Goal: Task Accomplishment & Management: Use online tool/utility

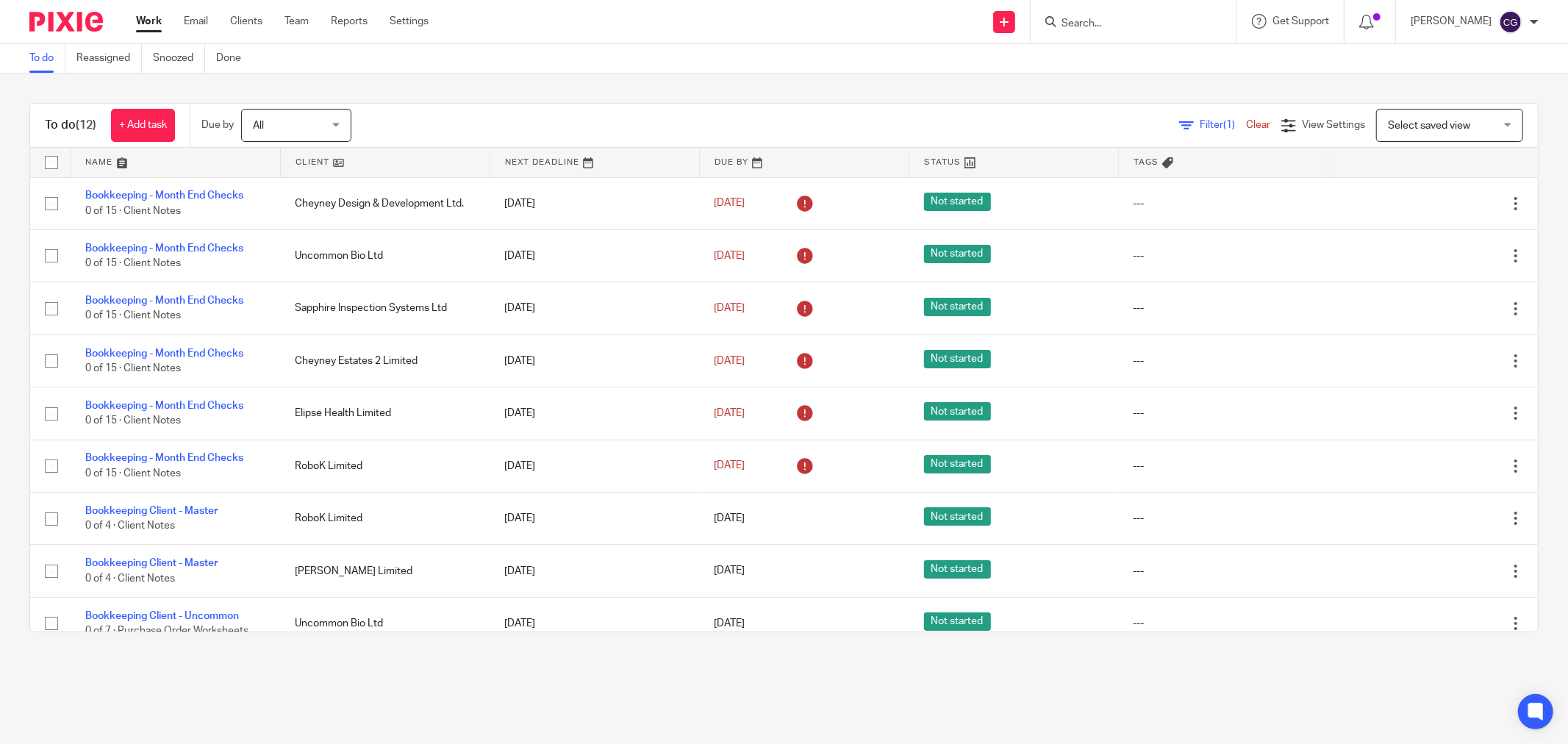
click at [106, 159] on link at bounding box center [175, 162] width 208 height 30
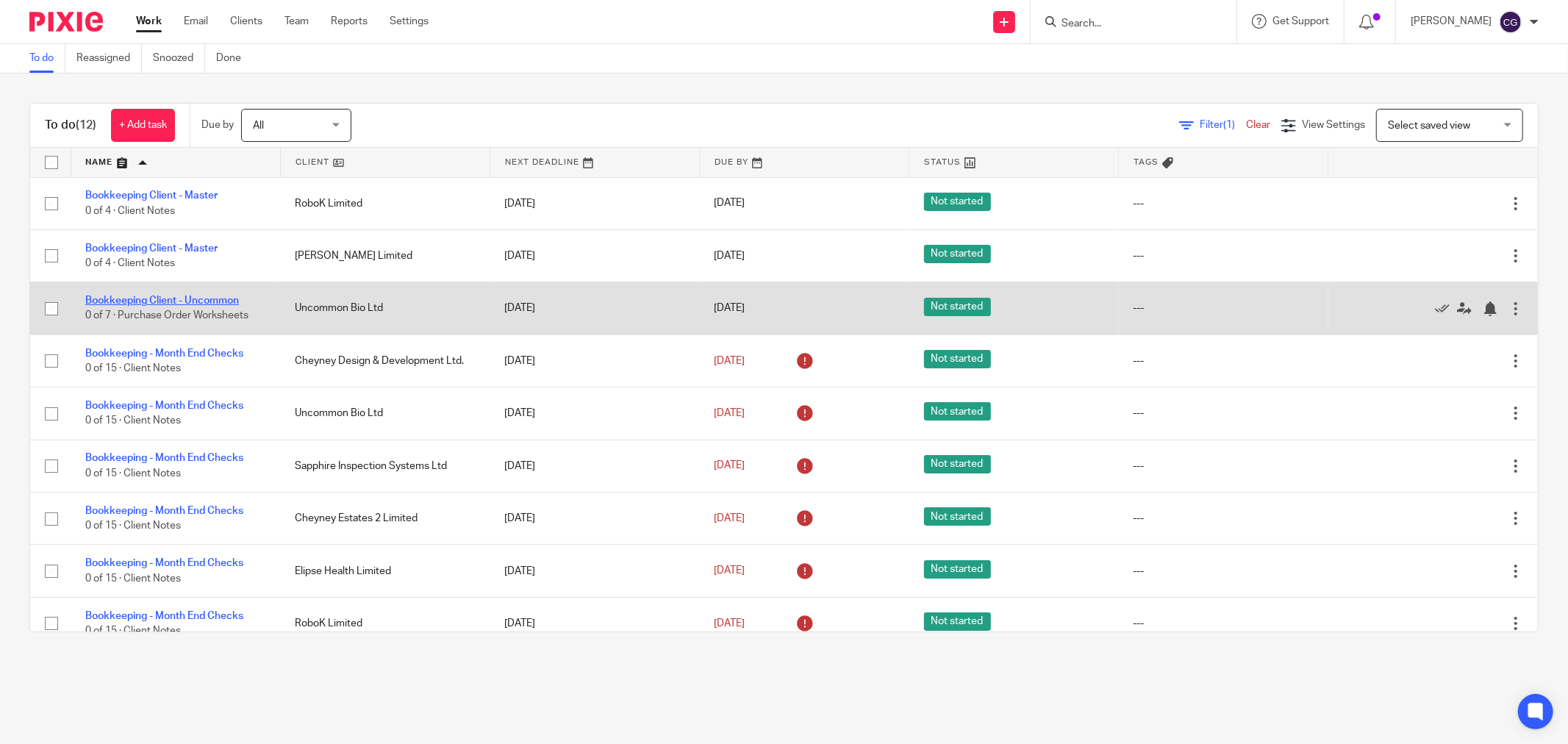
click at [114, 302] on link "Bookkeeping Client - Uncommon" at bounding box center [162, 300] width 154 height 11
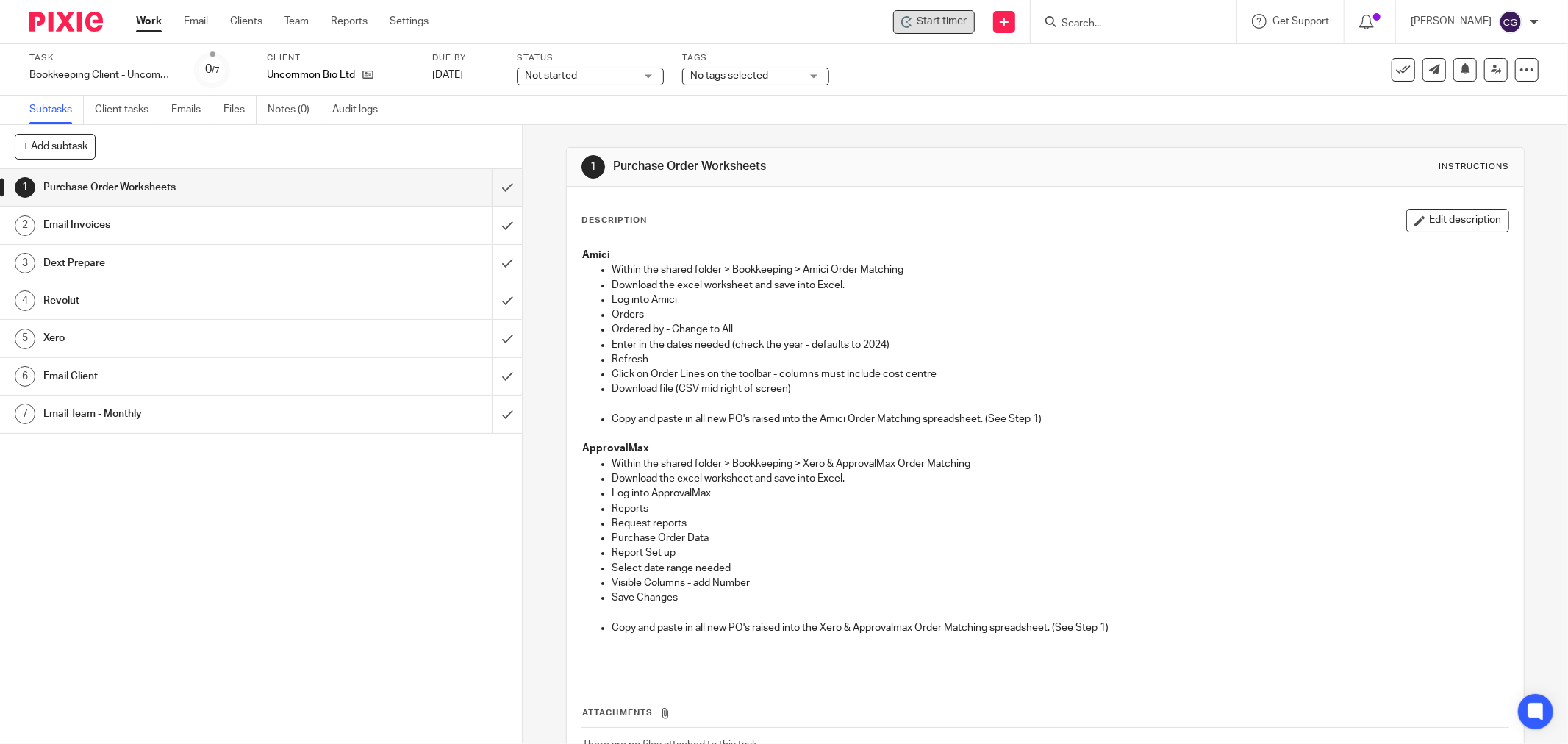
click at [967, 23] on span "Start timer" at bounding box center [942, 22] width 50 height 15
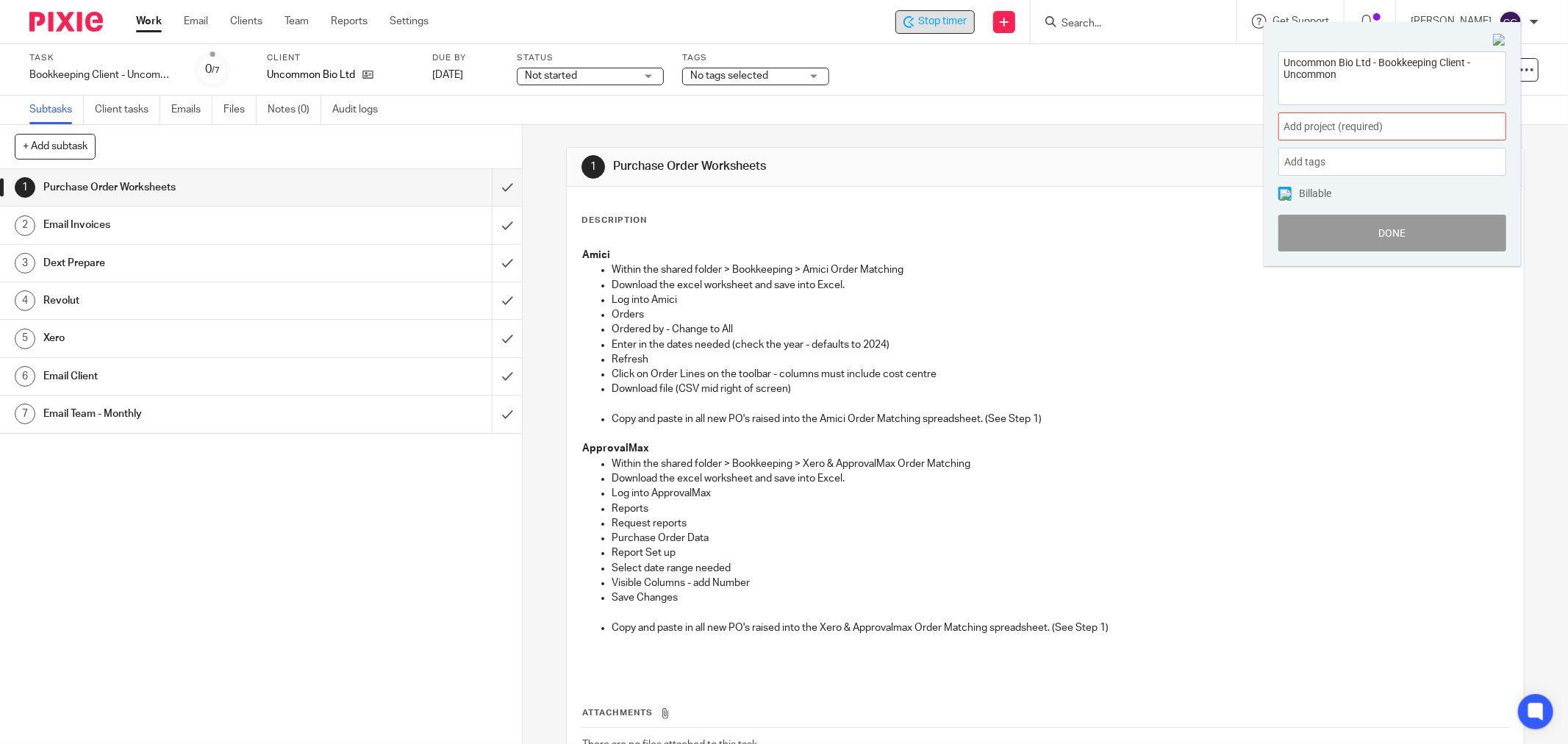
click at [1356, 124] on span "Add project (required) :" at bounding box center [1376, 127] width 185 height 15
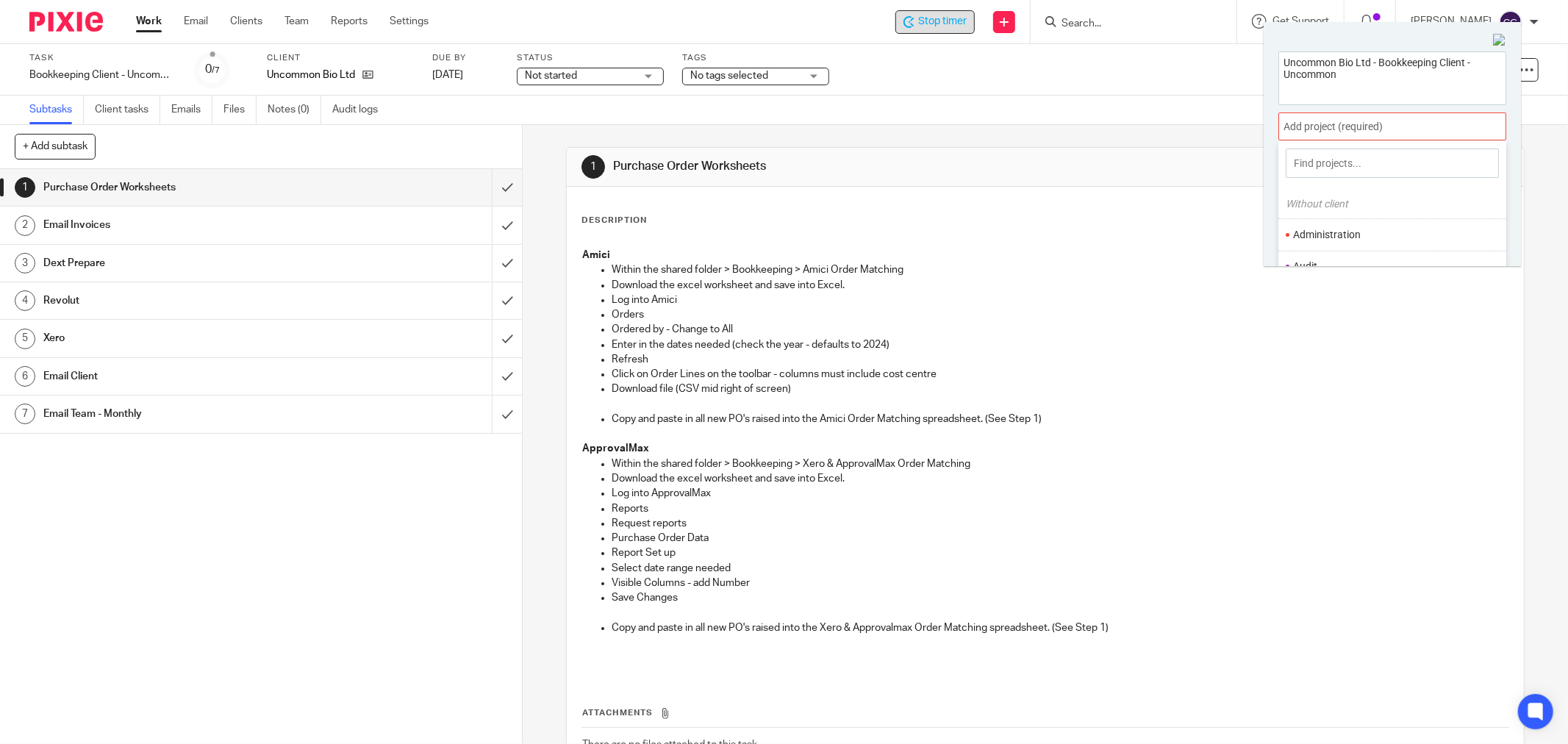
scroll to position [82, 0]
click at [1350, 217] on li "Bookkeeping" at bounding box center [1389, 217] width 192 height 15
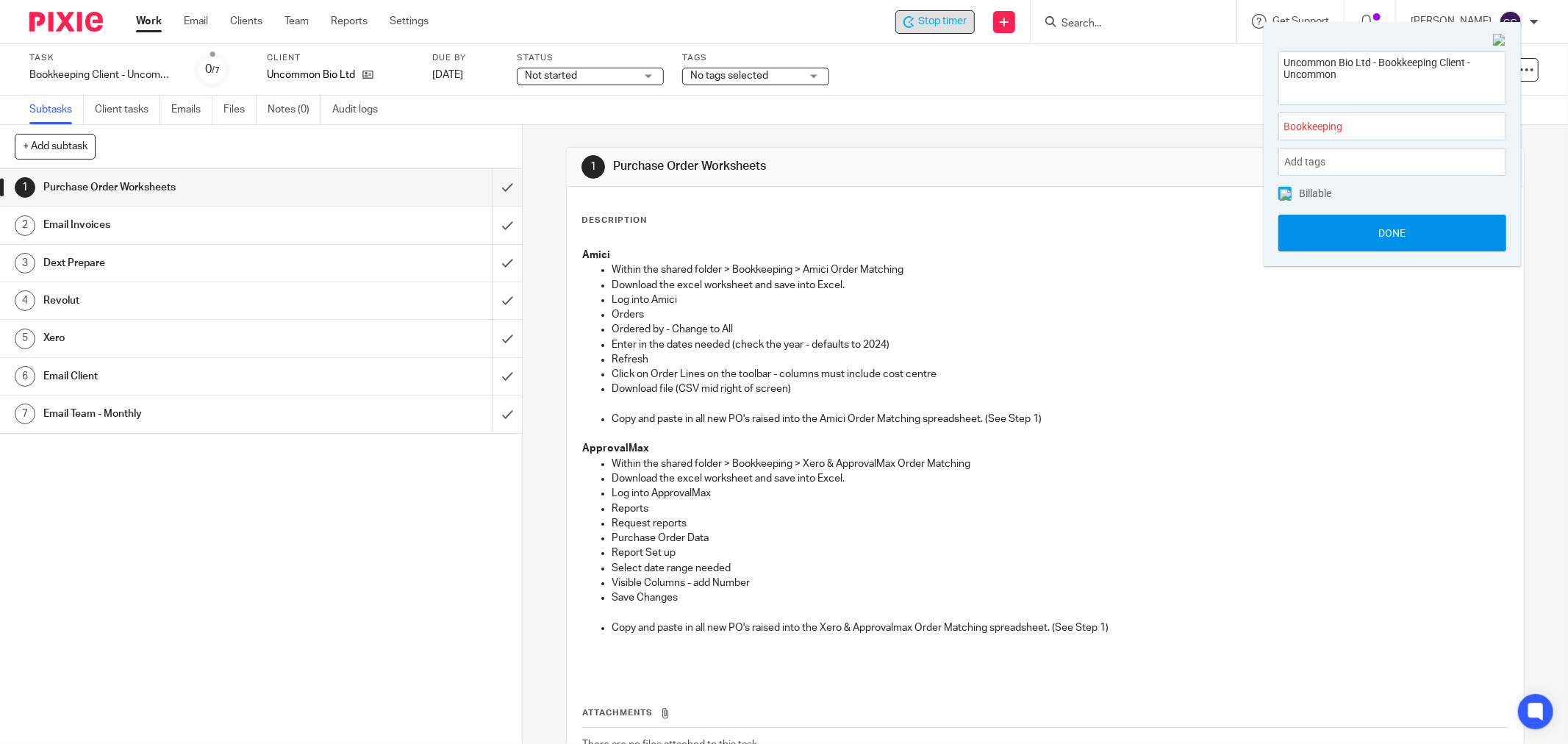
click at [1396, 228] on button "Done" at bounding box center [1391, 233] width 228 height 36
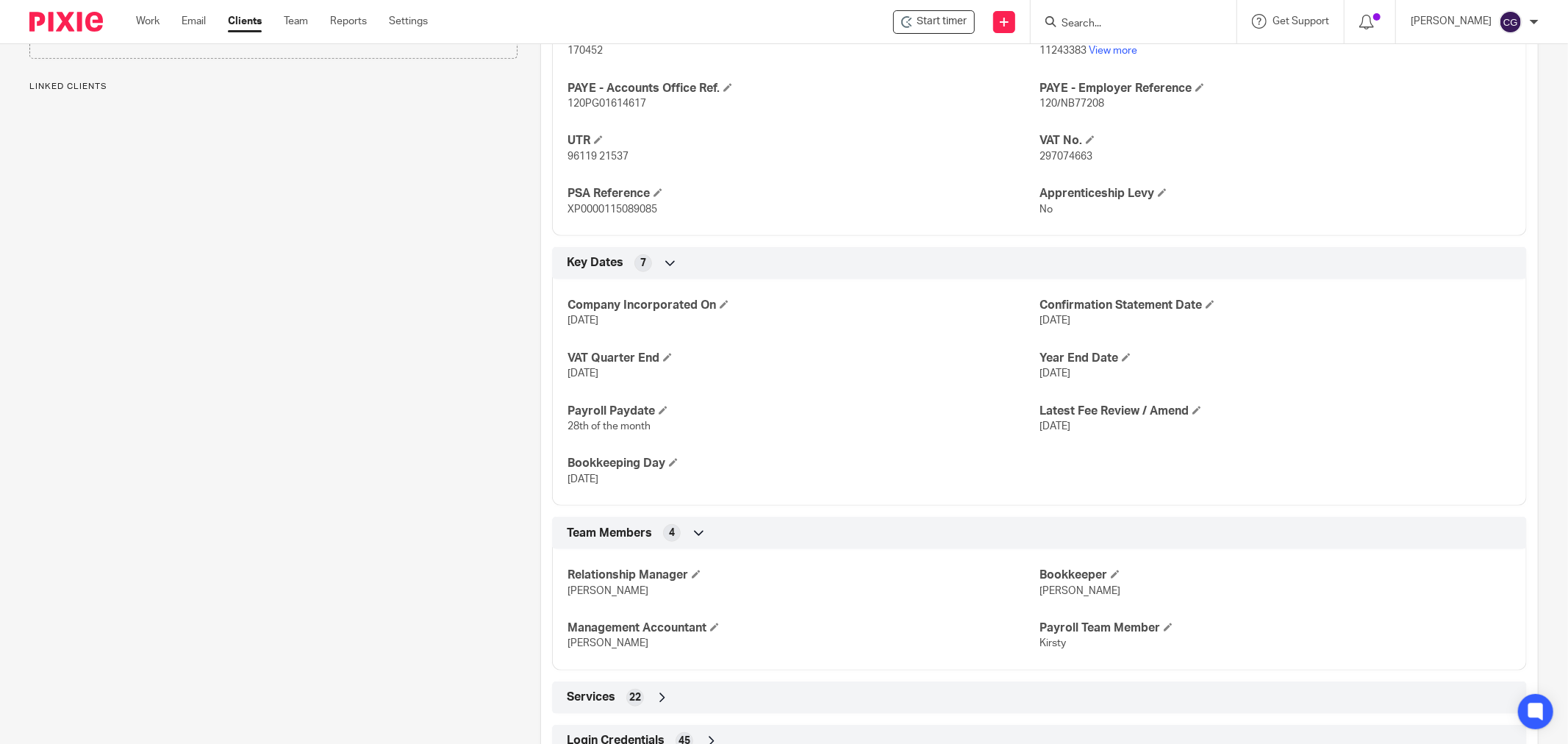
scroll to position [729, 0]
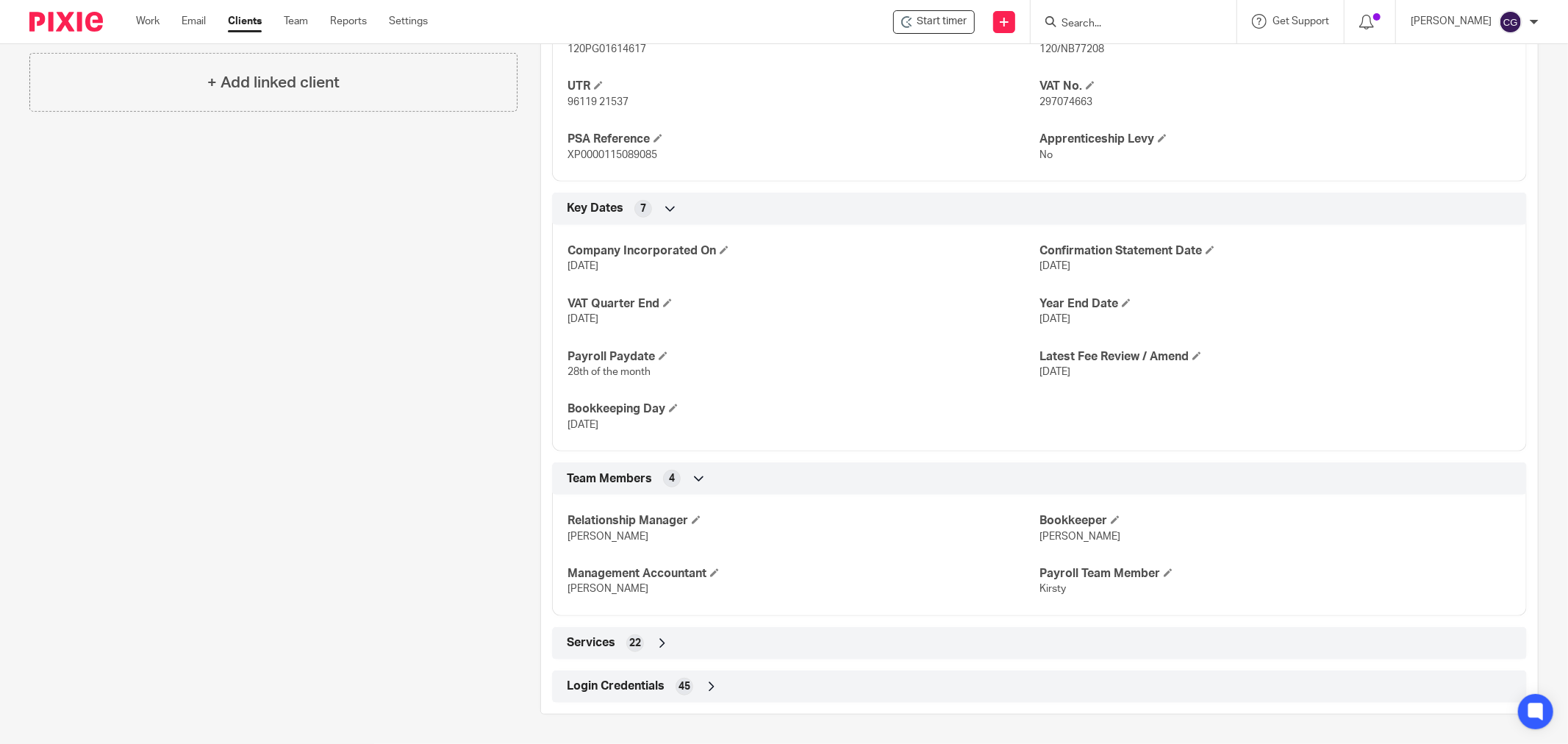
click at [707, 691] on icon at bounding box center [711, 685] width 14 height 14
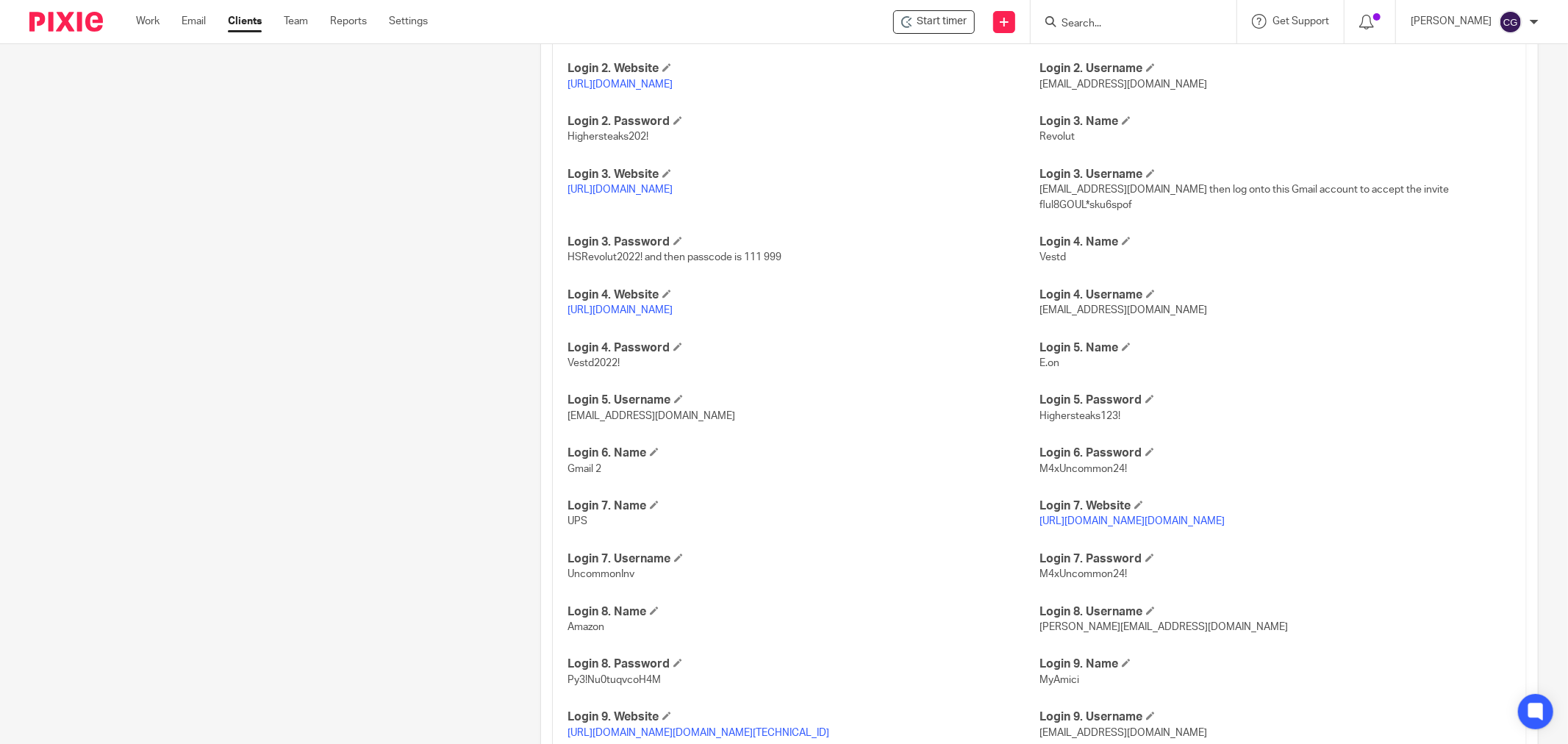
scroll to position [1546, 0]
click at [635, 86] on link "https://mail.google.com/" at bounding box center [619, 84] width 105 height 11
click at [614, 193] on link "https://business.revolut.com/signin" at bounding box center [619, 190] width 105 height 11
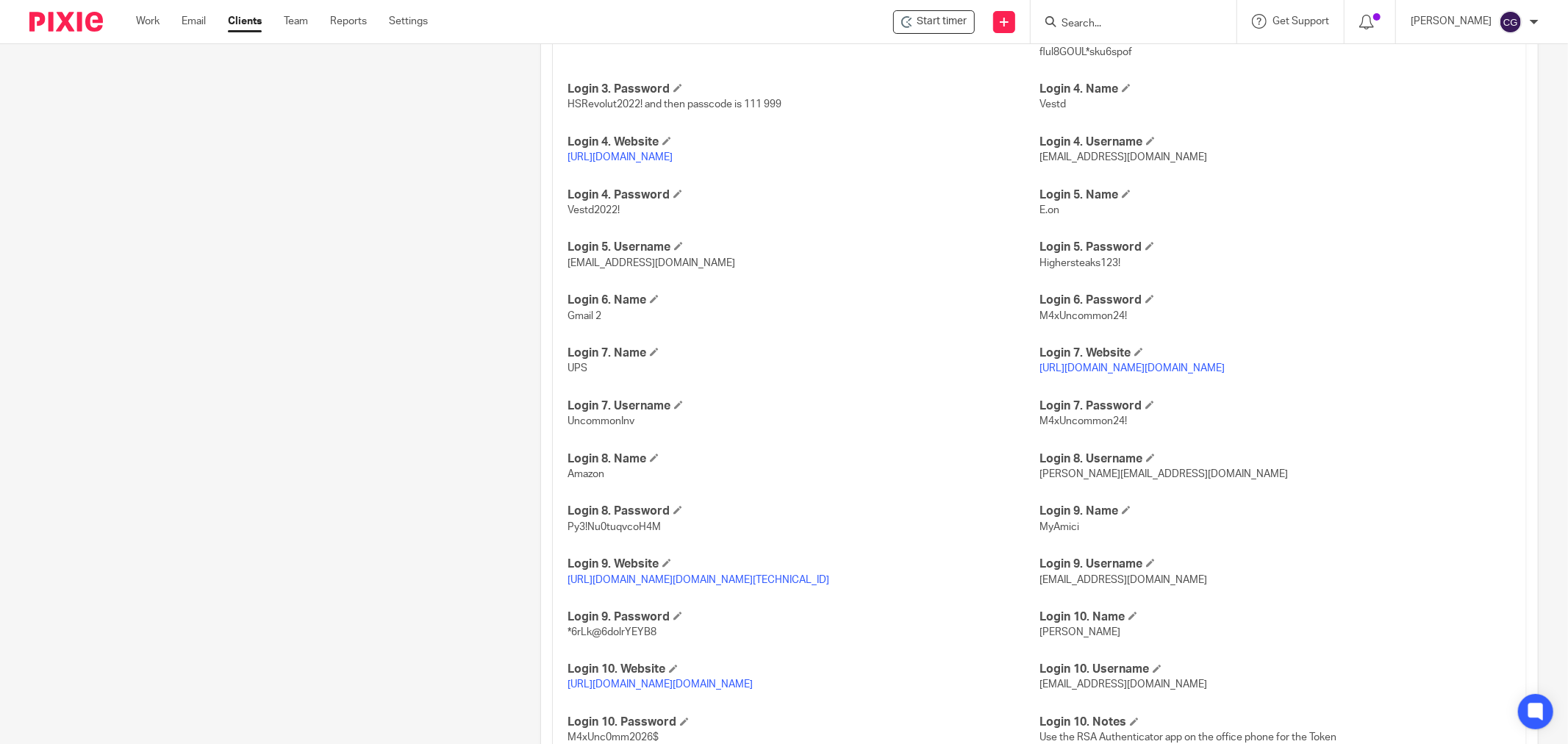
scroll to position [1709, 0]
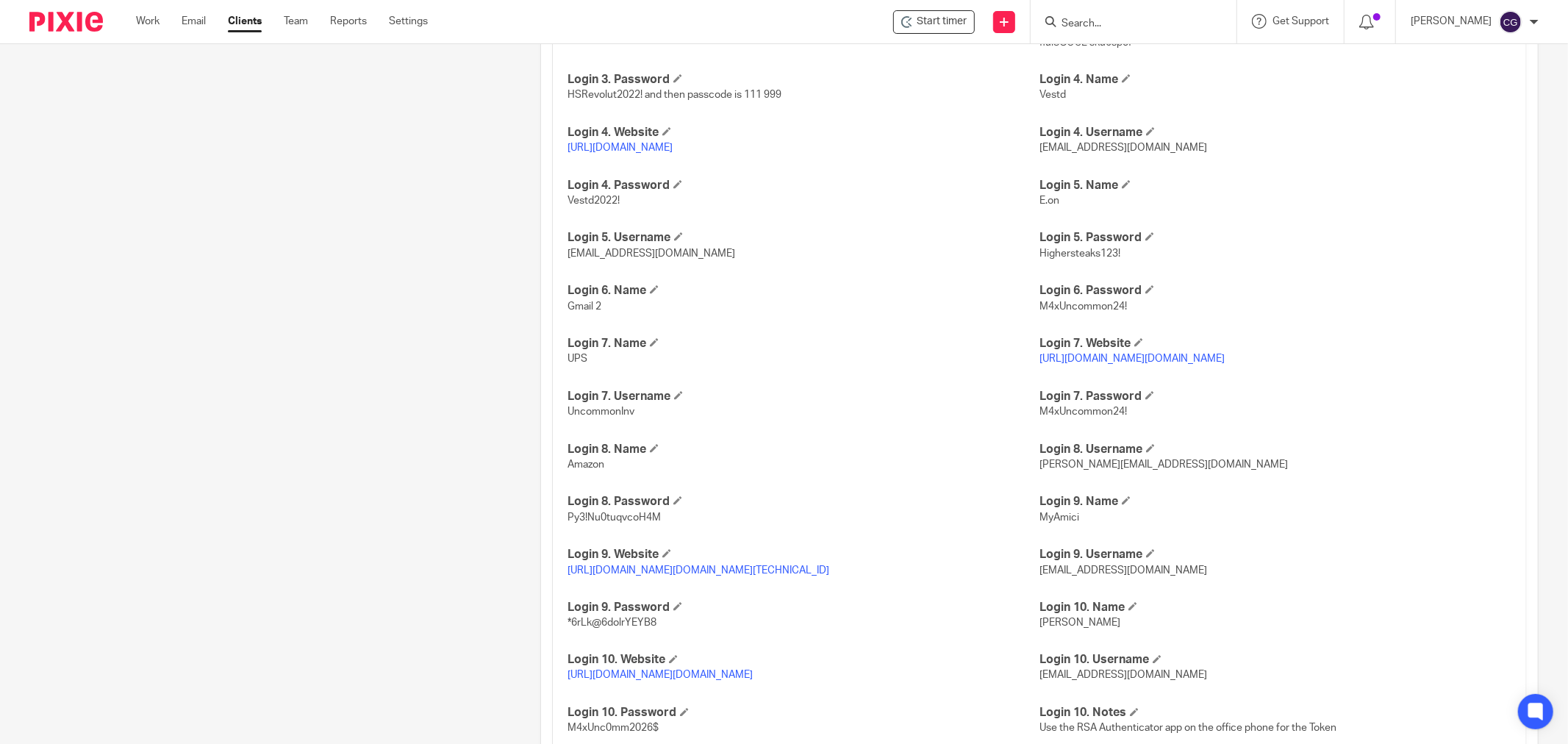
click at [1091, 363] on link "https://www.ups.com/gb/en/Home.page" at bounding box center [1131, 358] width 185 height 11
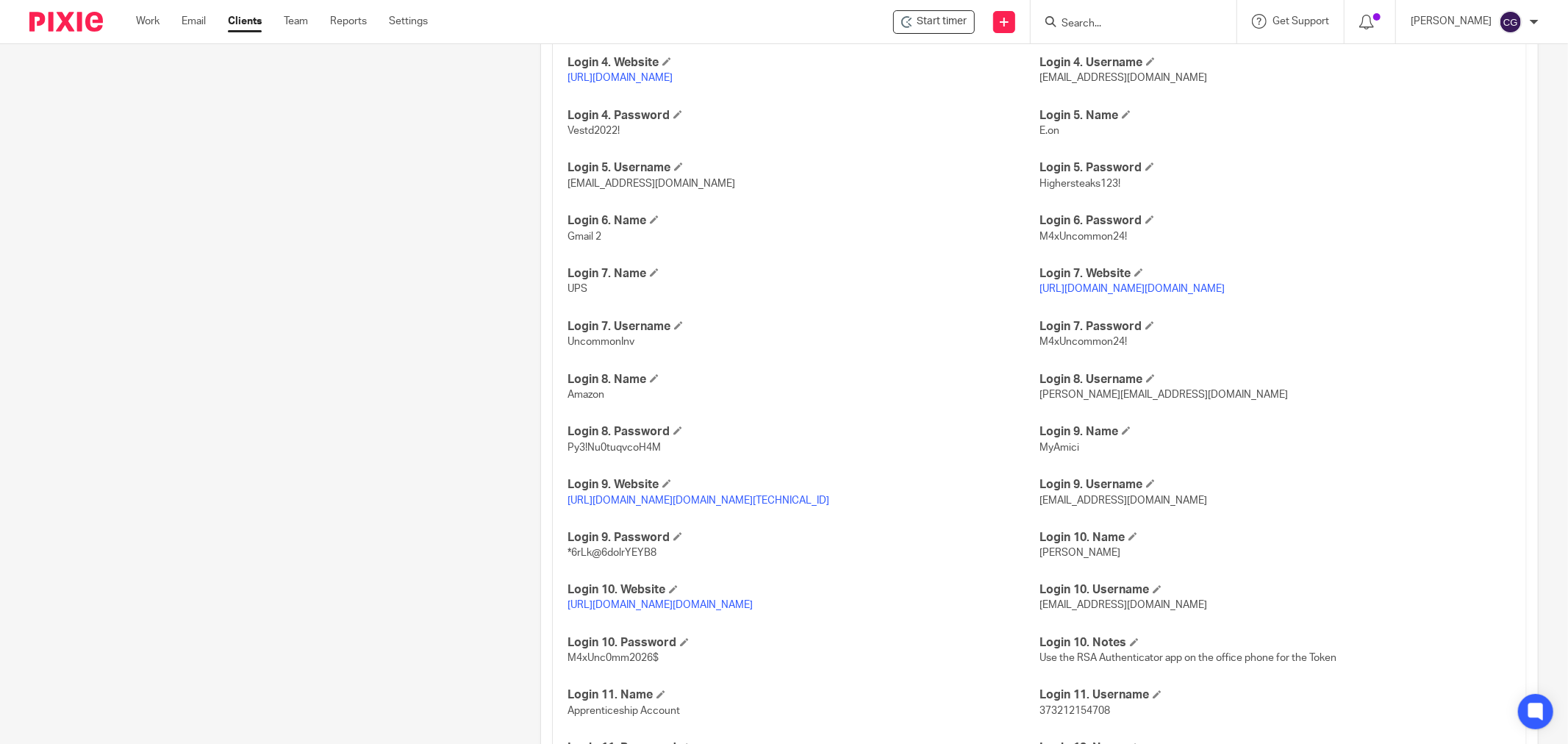
scroll to position [1872, 0]
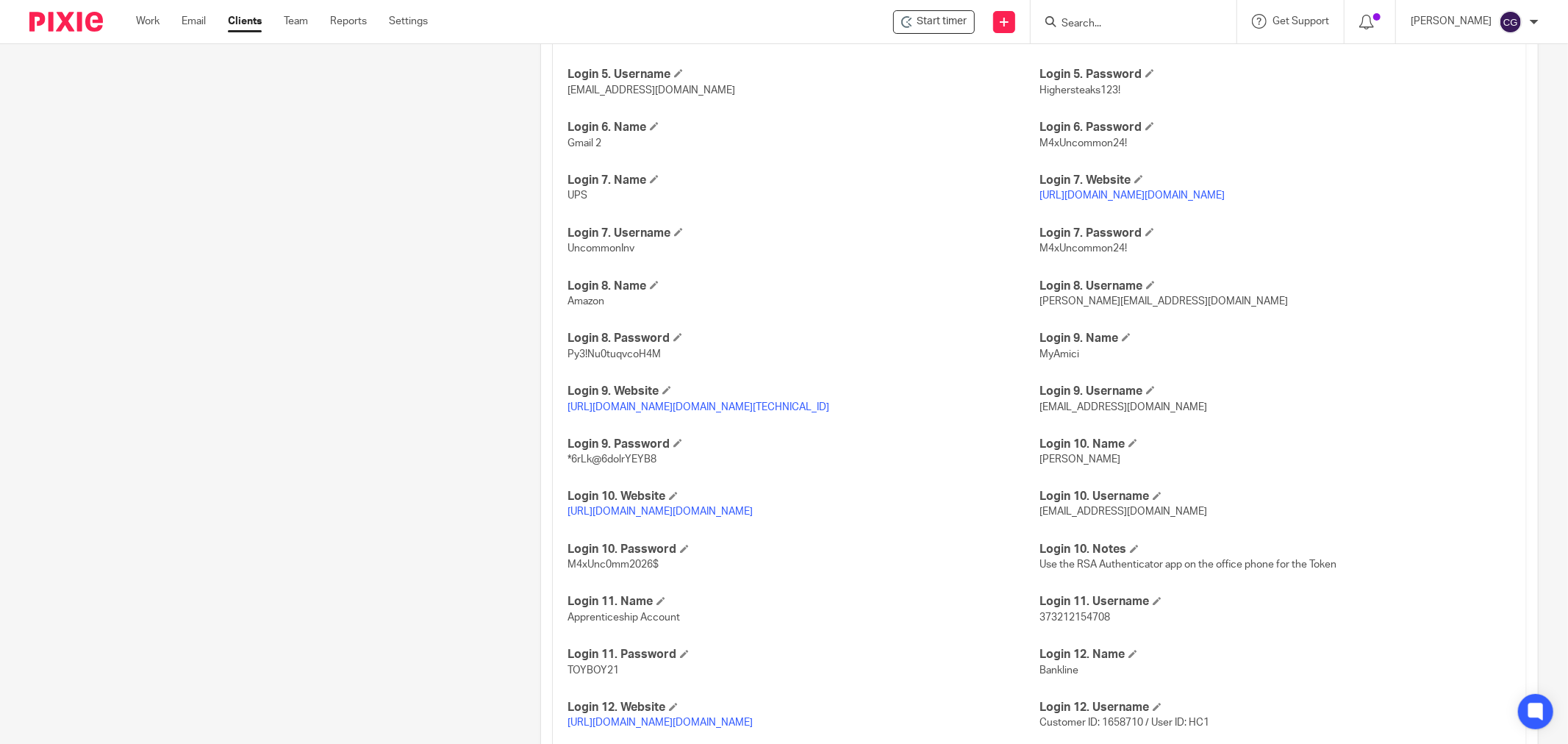
click at [682, 412] on link "https://auth.myamici.com/realms/myamici/protocol/openid-connect/auth?client_id=…" at bounding box center [698, 407] width 262 height 11
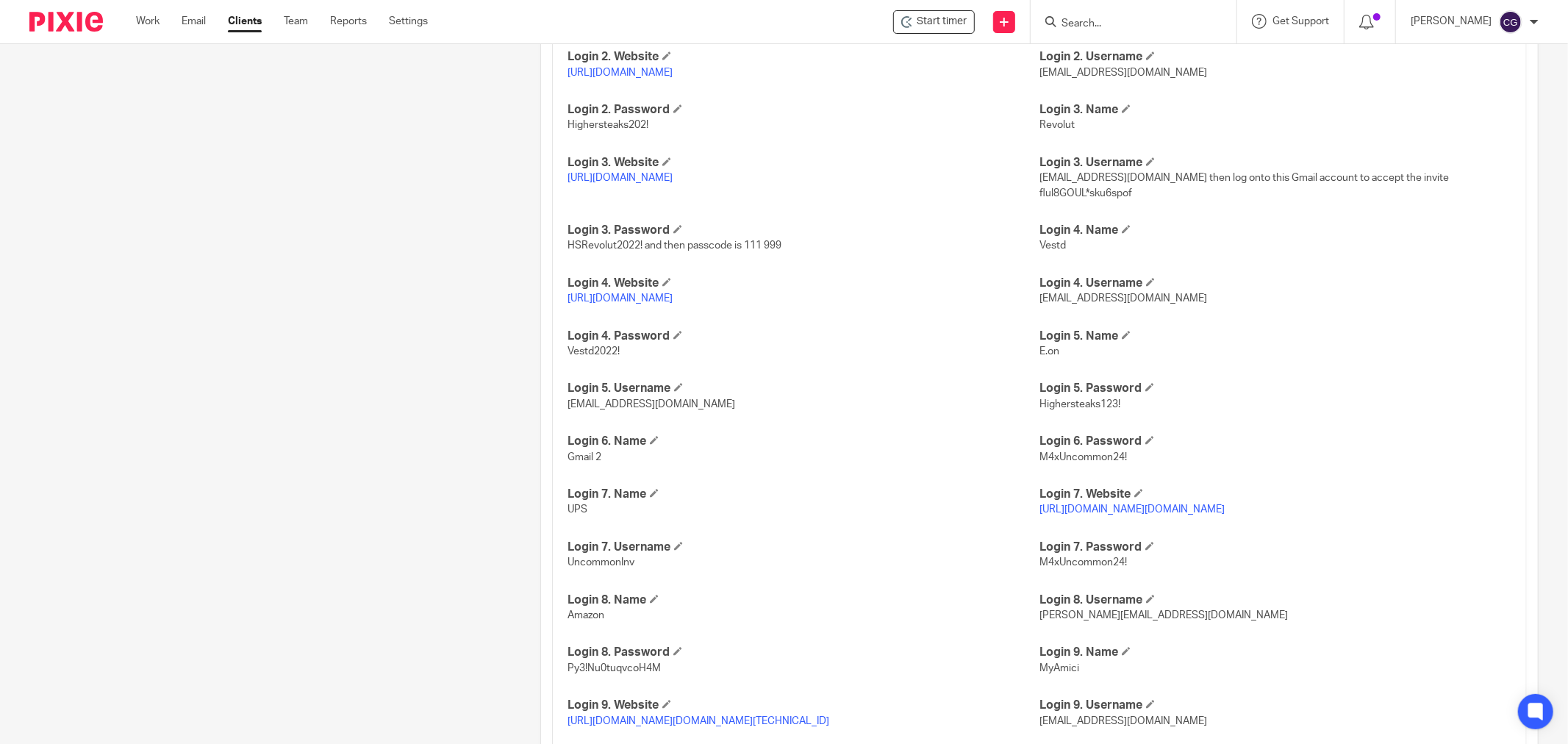
scroll to position [1455, 0]
